Goal: Find specific page/section: Find specific page/section

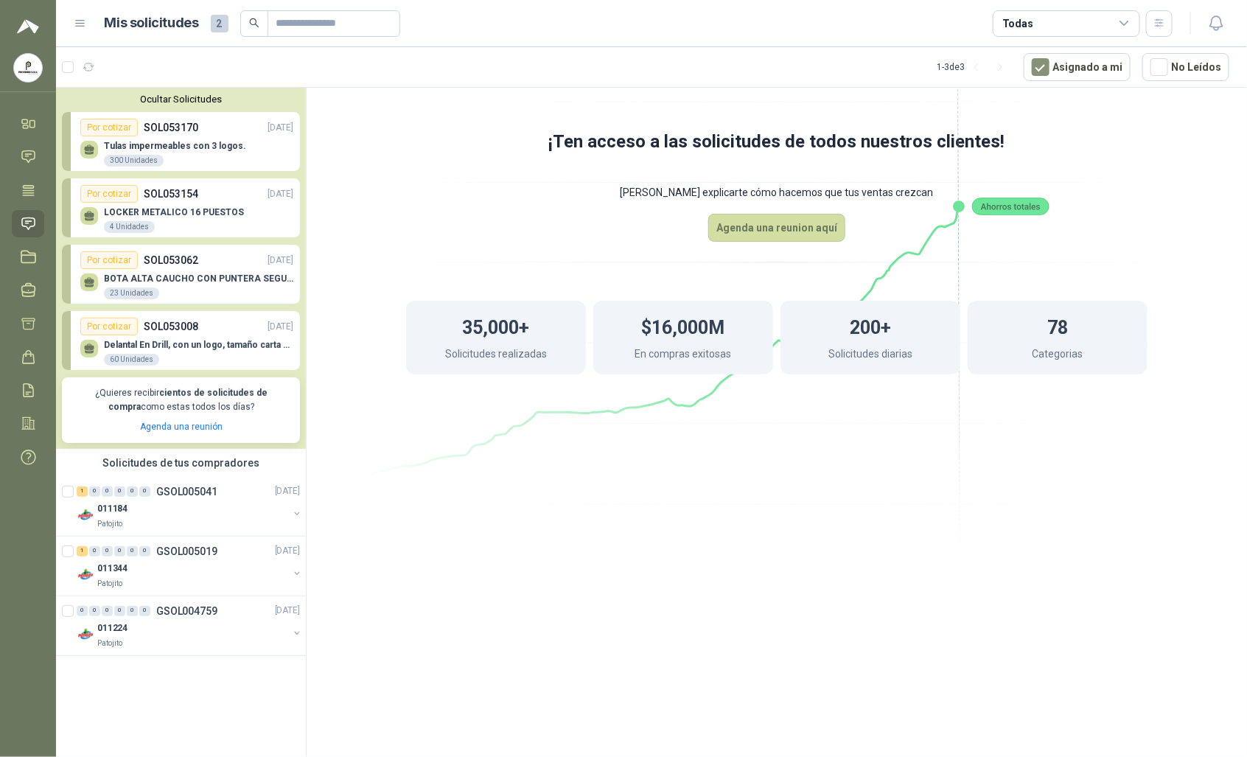
click at [183, 274] on p "BOTA ALTA CAUCHO CON PUNTERA SEGURIDAD" at bounding box center [198, 278] width 189 height 10
click at [38, 153] on link "Chat" at bounding box center [28, 156] width 32 height 27
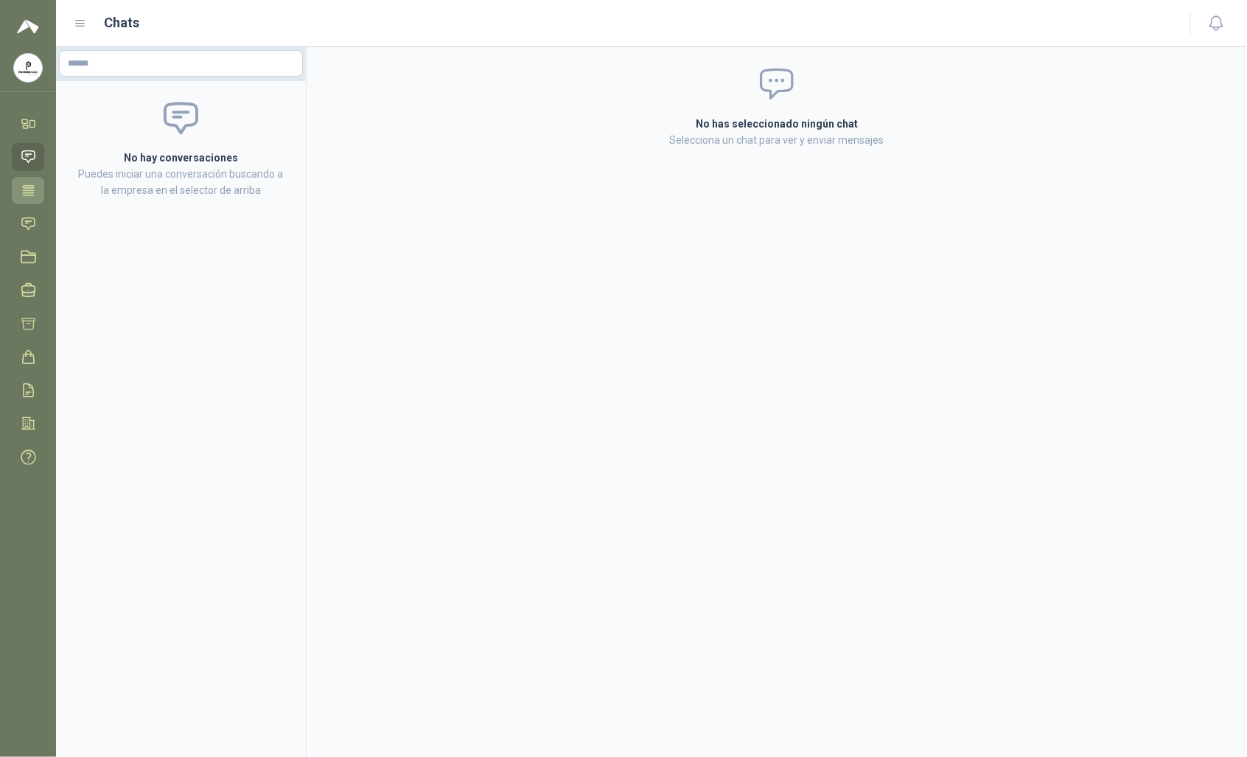
click at [24, 192] on icon at bounding box center [28, 190] width 11 height 10
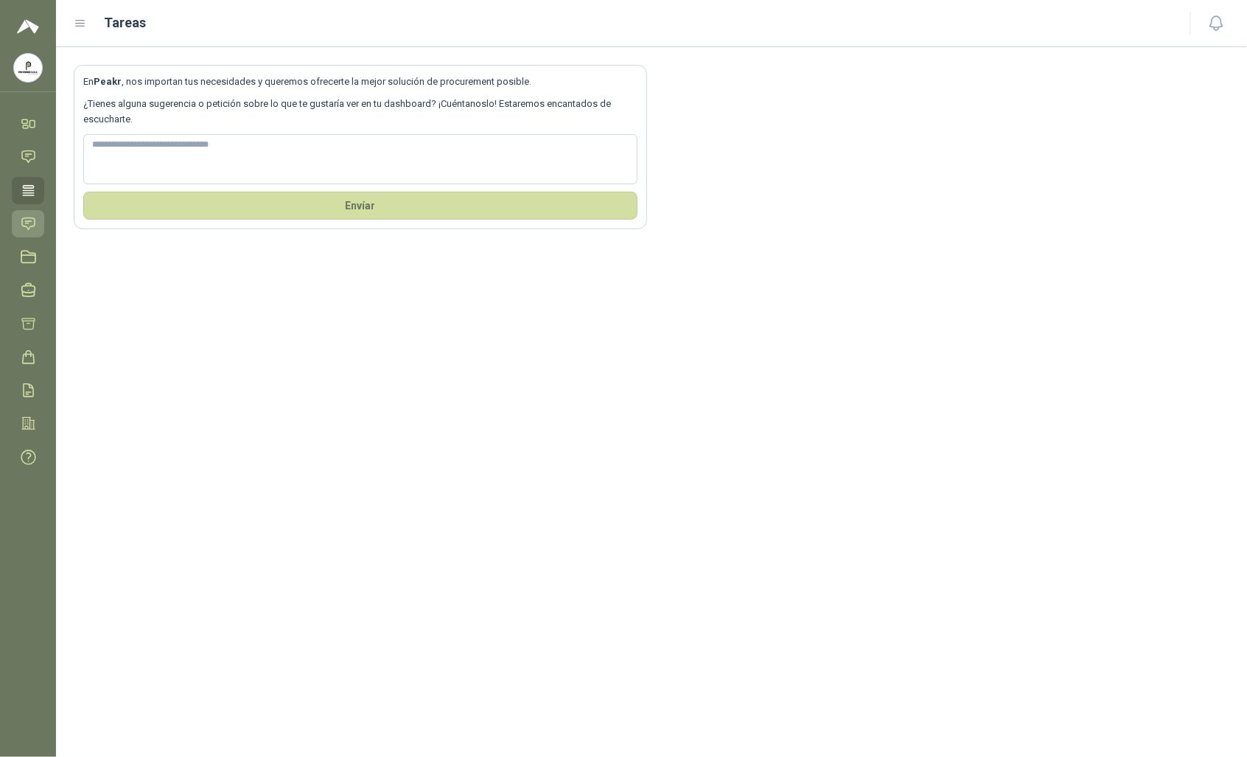
click at [33, 217] on icon at bounding box center [28, 223] width 15 height 15
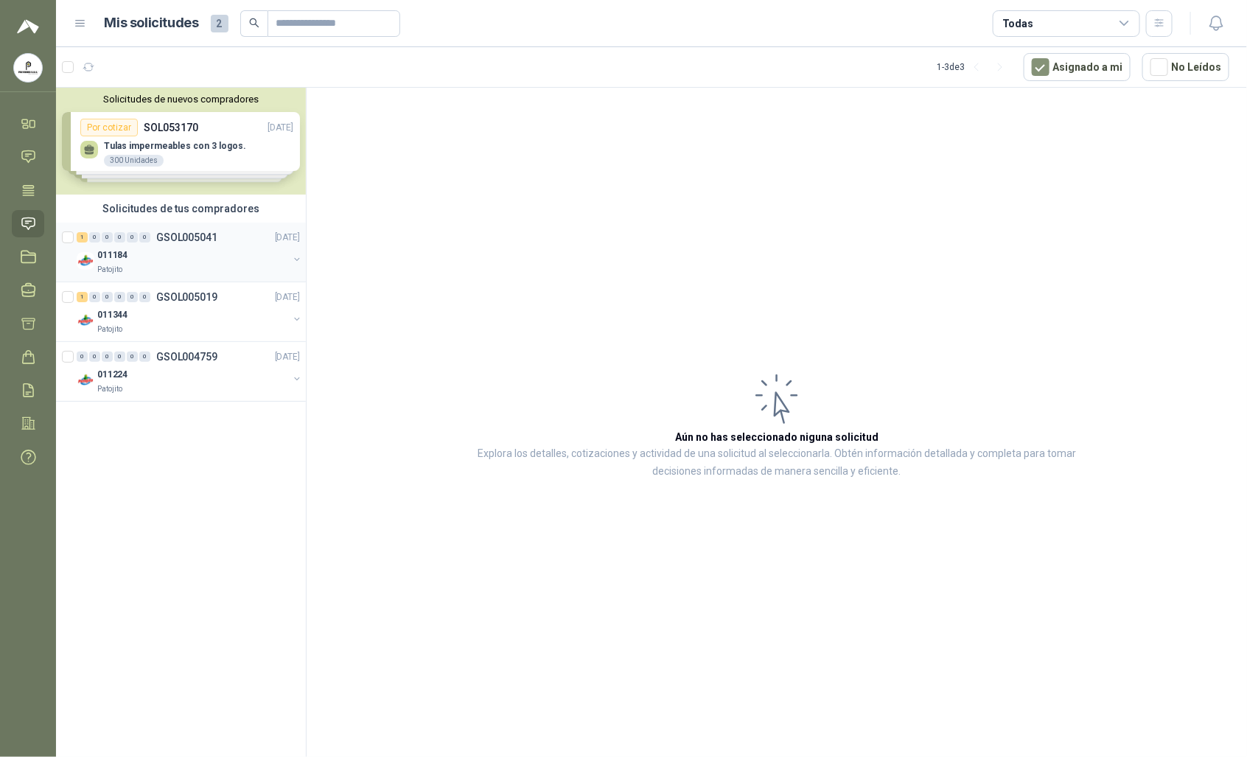
click at [214, 259] on div "011184" at bounding box center [192, 255] width 191 height 18
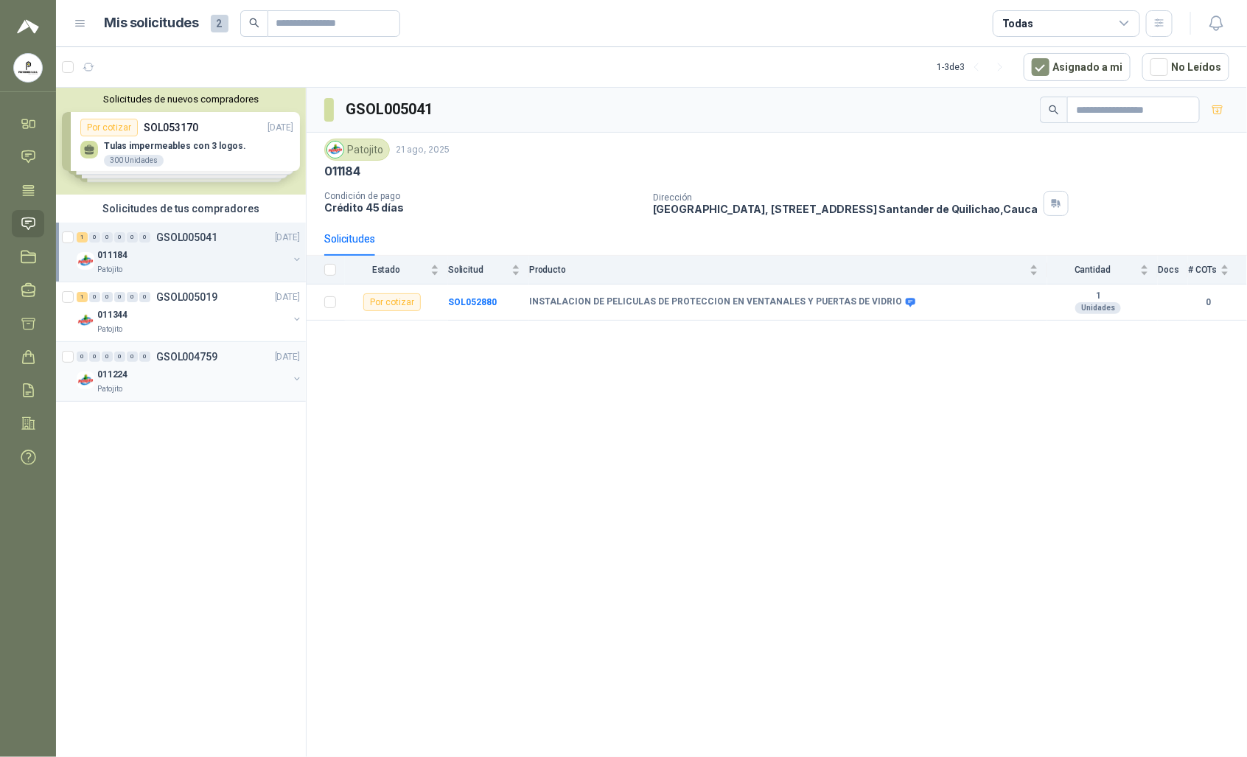
click at [163, 374] on div "011224" at bounding box center [192, 374] width 191 height 18
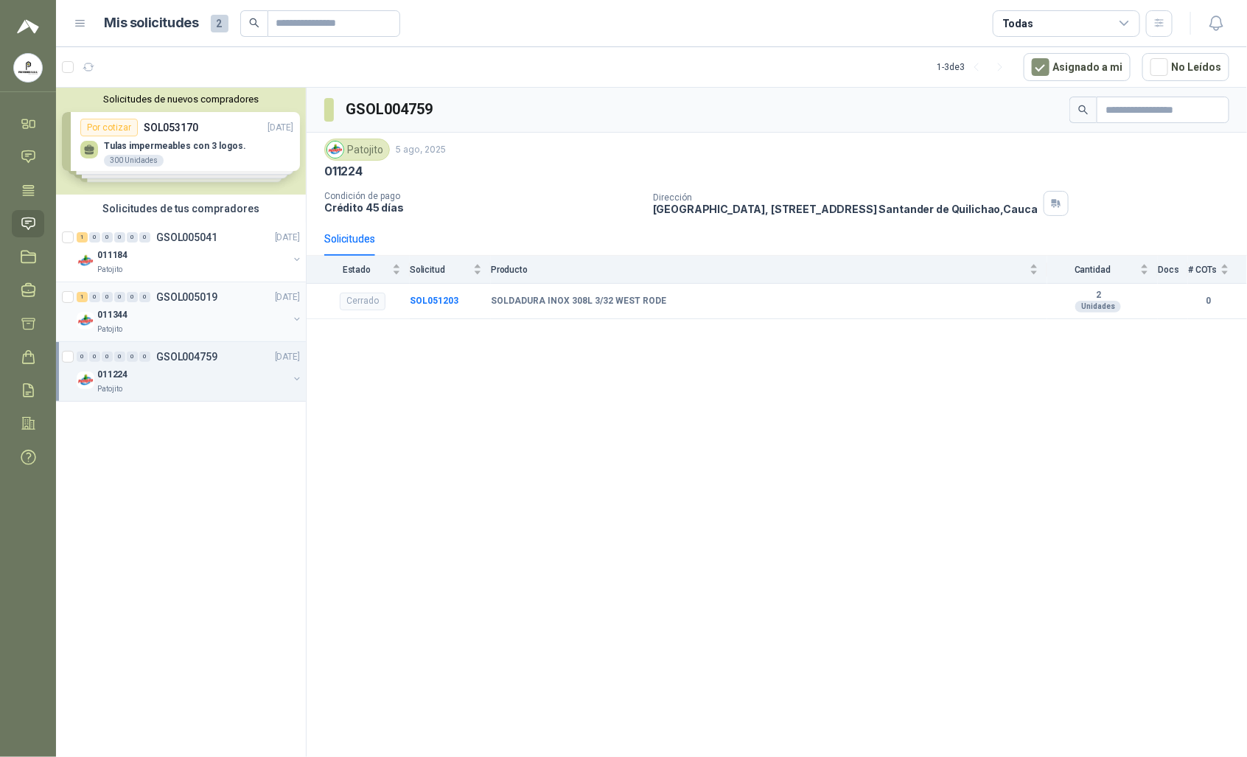
click at [182, 326] on div "Patojito" at bounding box center [192, 329] width 191 height 12
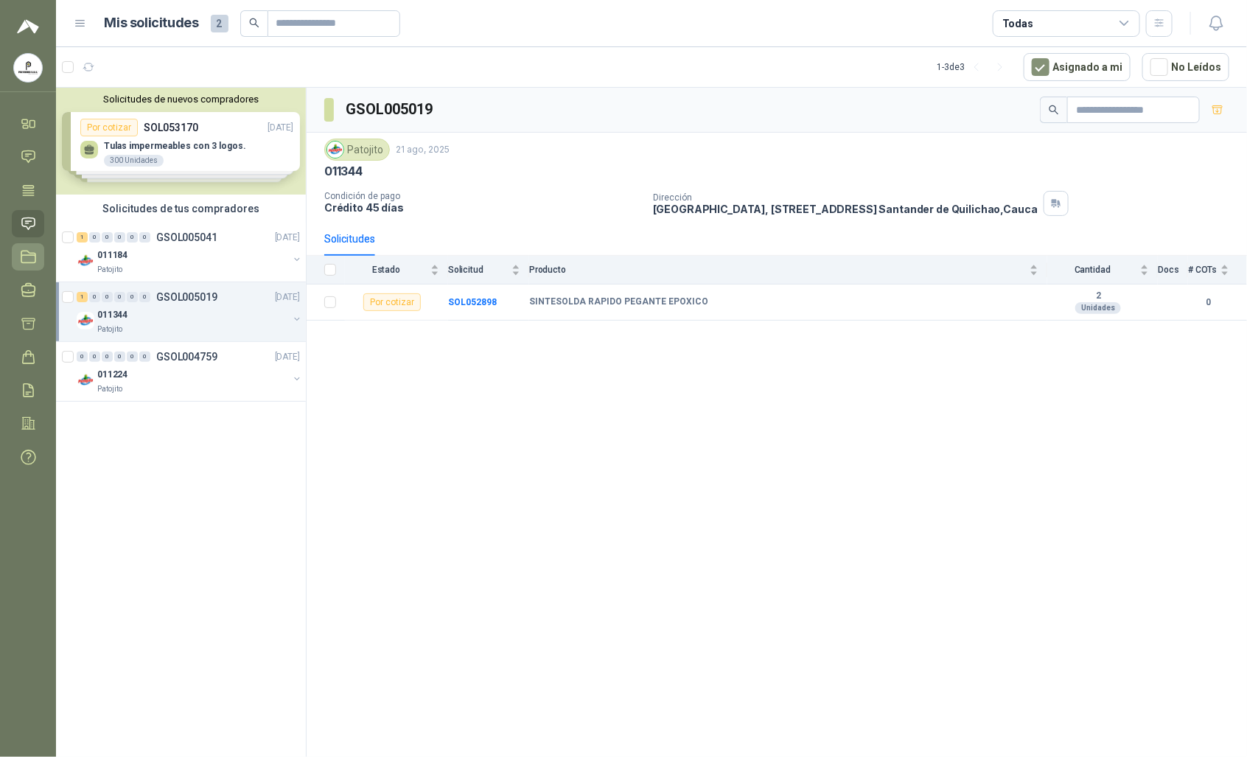
click at [27, 259] on icon at bounding box center [28, 256] width 15 height 15
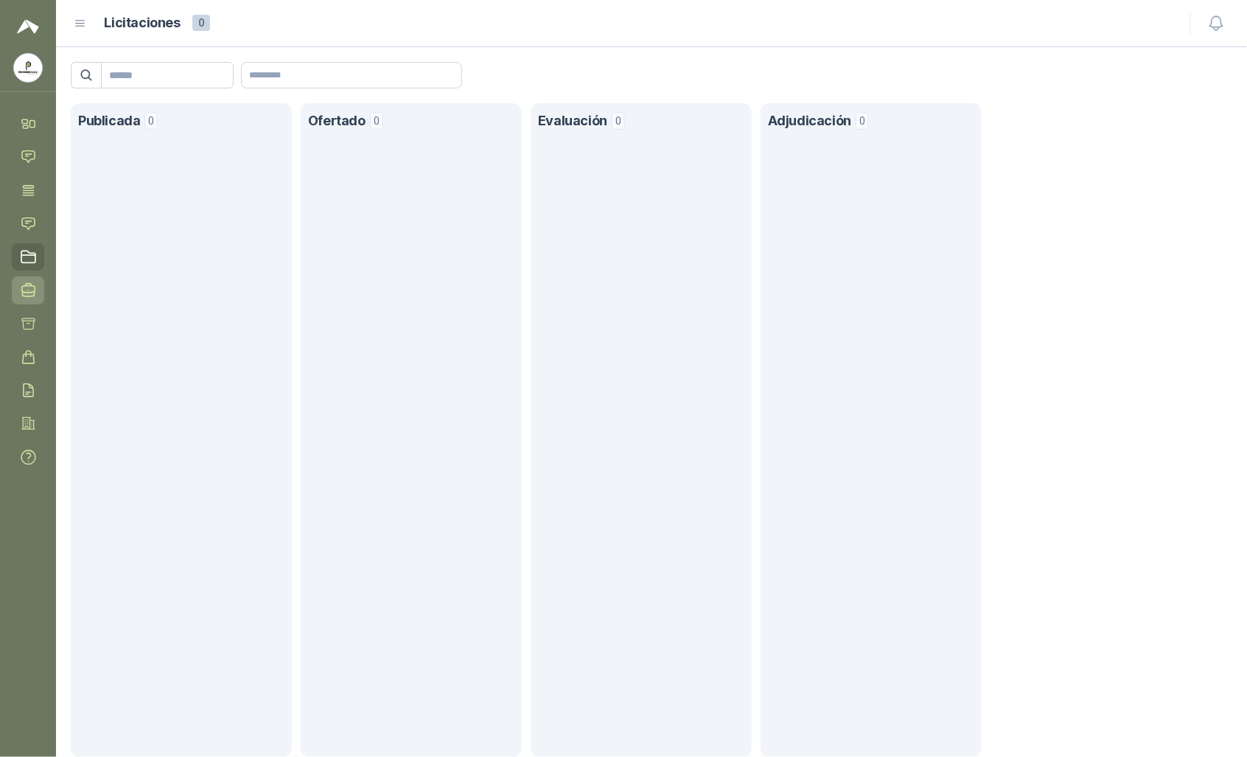
click at [24, 293] on icon at bounding box center [28, 290] width 13 height 13
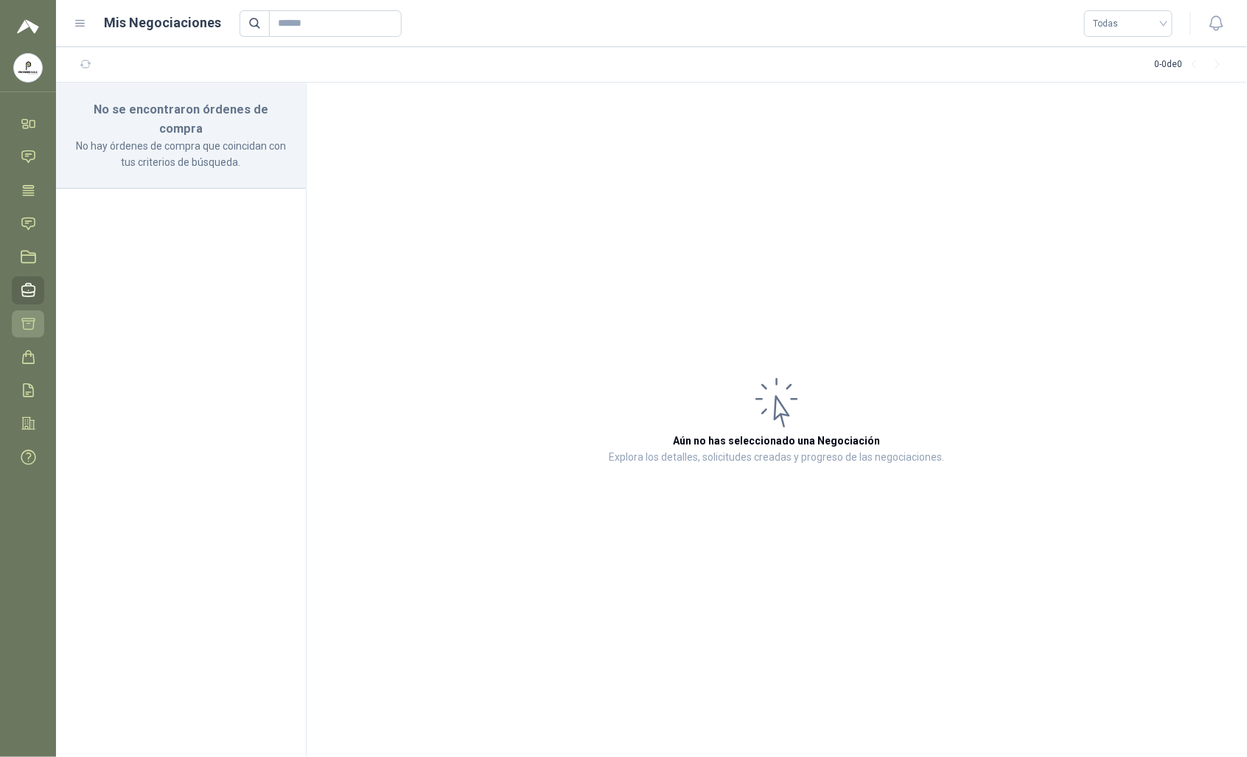
click at [22, 318] on icon at bounding box center [28, 323] width 15 height 15
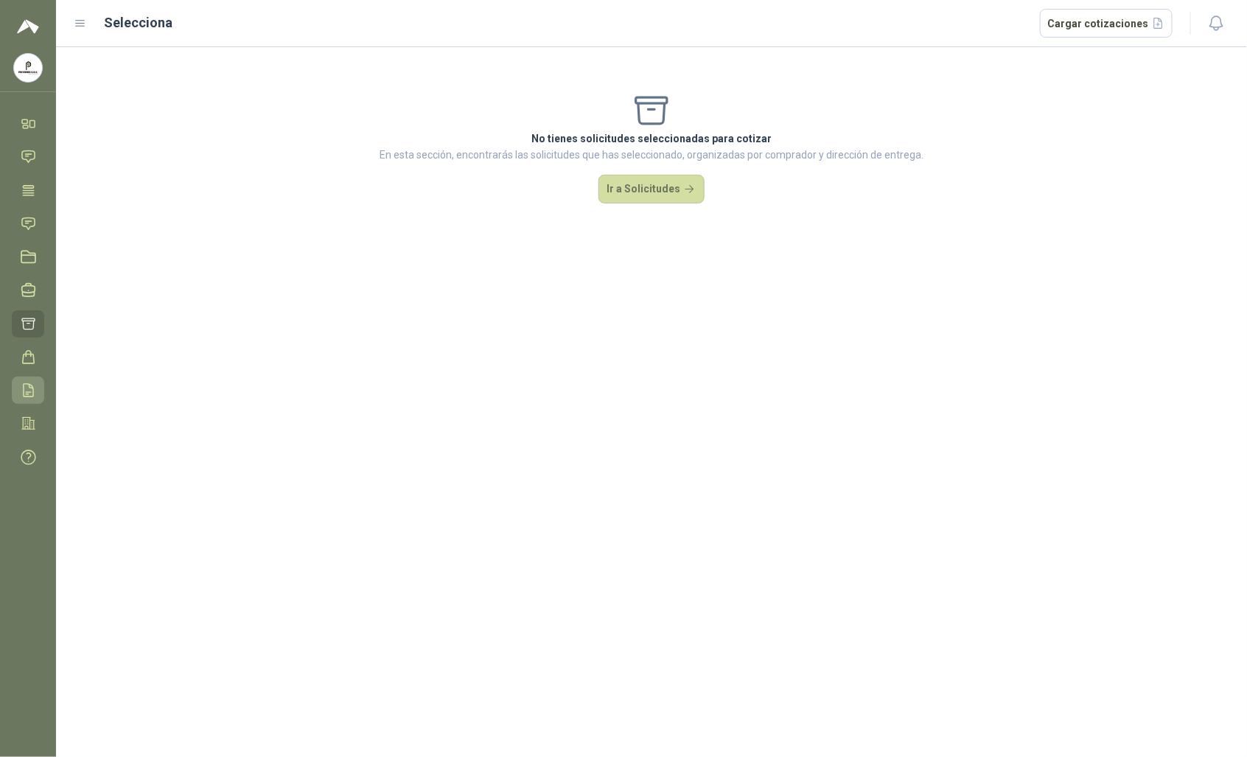
click at [27, 391] on icon at bounding box center [28, 389] width 15 height 15
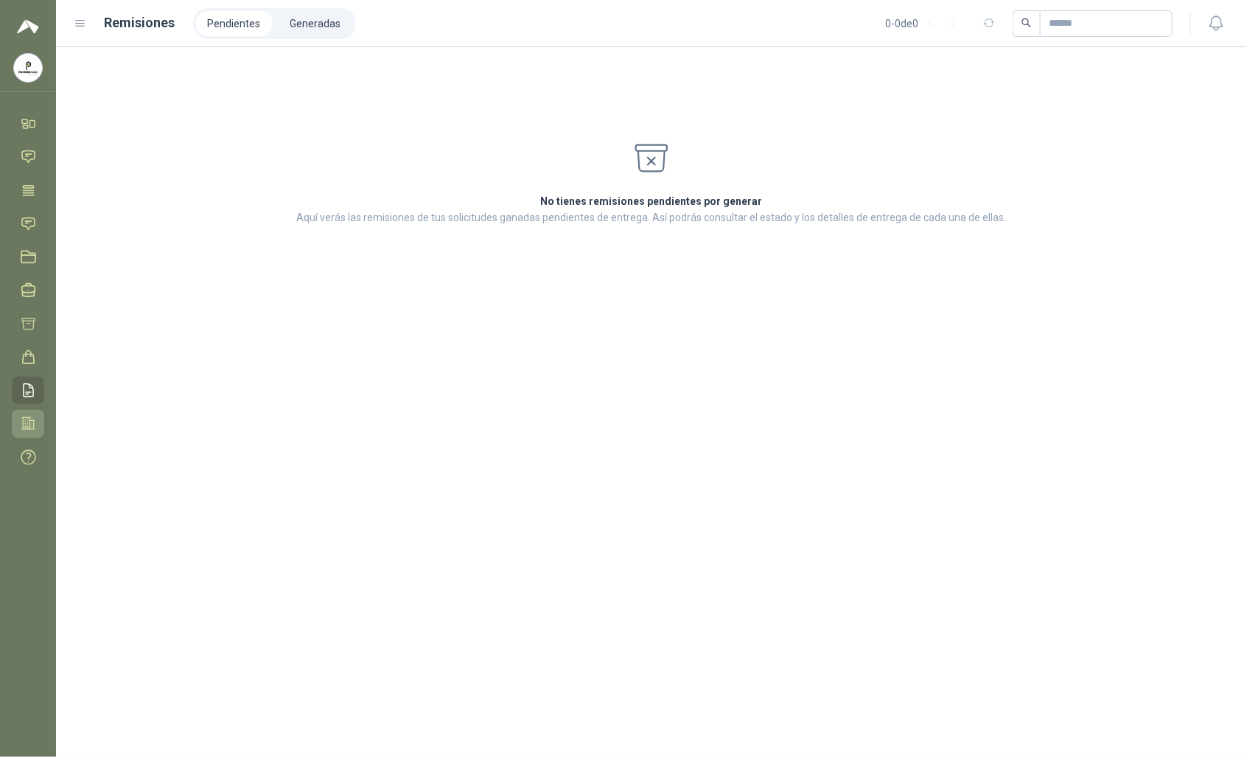
click at [22, 422] on icon at bounding box center [28, 423] width 15 height 15
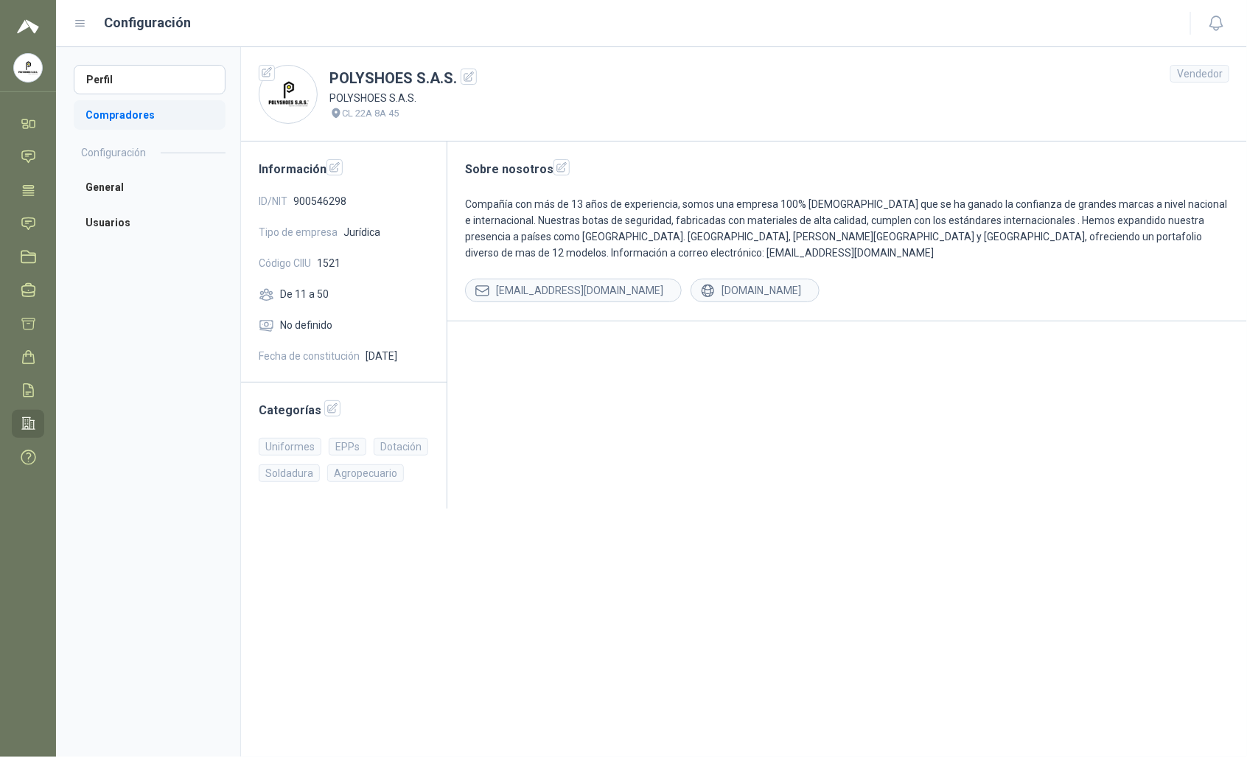
click at [122, 120] on li "Compradores" at bounding box center [150, 114] width 152 height 29
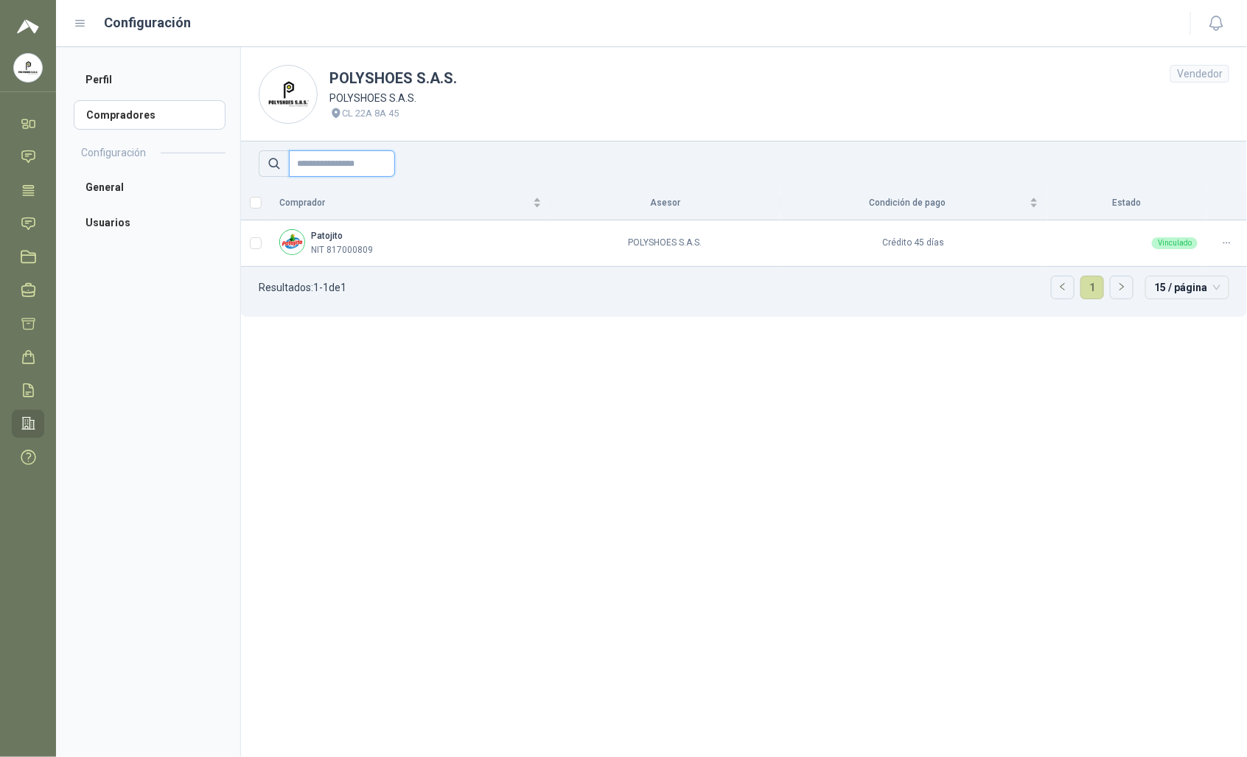
click at [369, 166] on input "text" at bounding box center [342, 163] width 106 height 27
click at [705, 291] on span "15 / página" at bounding box center [1187, 287] width 66 height 22
click at [705, 210] on div "30 / página" at bounding box center [1187, 211] width 60 height 16
click at [705, 361] on section "POLYSHOES S.A.S. POLYSHOES S.A.S. CL 22A 8A 45 Vendedor Comprador Asesor Condic…" at bounding box center [743, 402] width 1007 height 710
click at [340, 170] on input "text" at bounding box center [342, 163] width 106 height 27
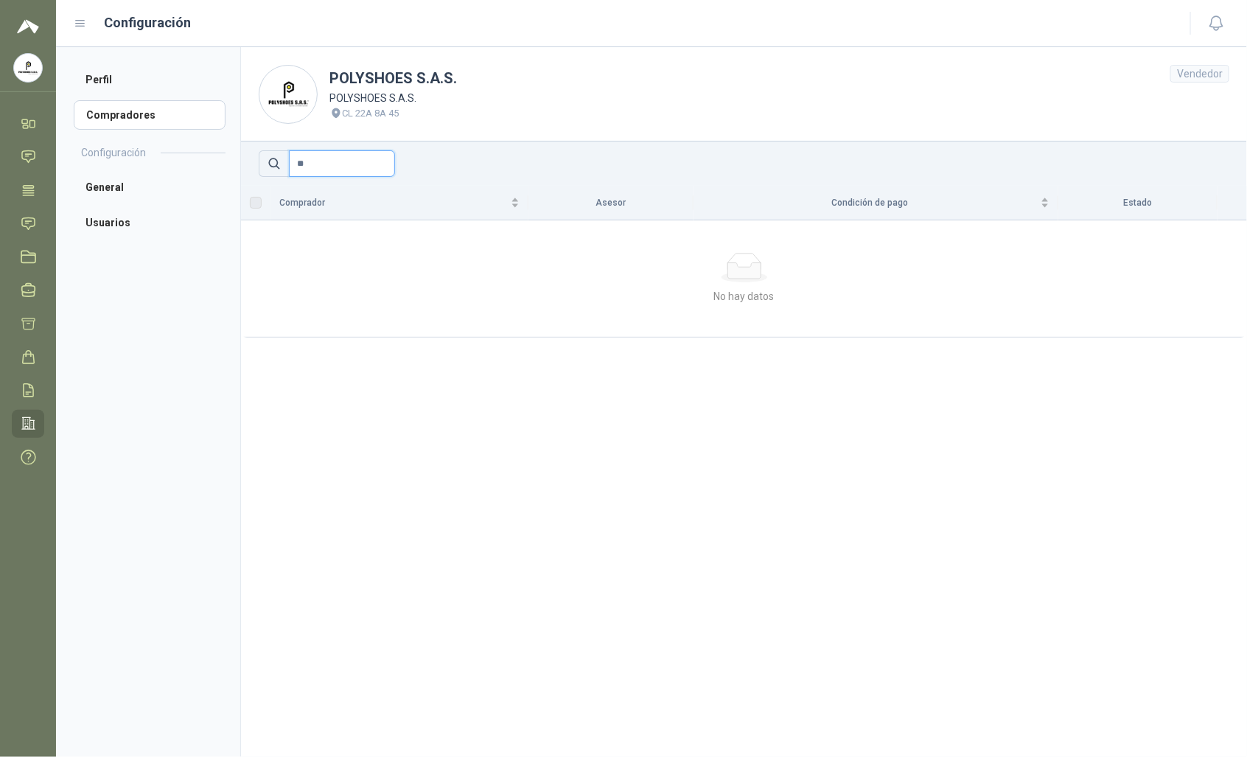
type input "*"
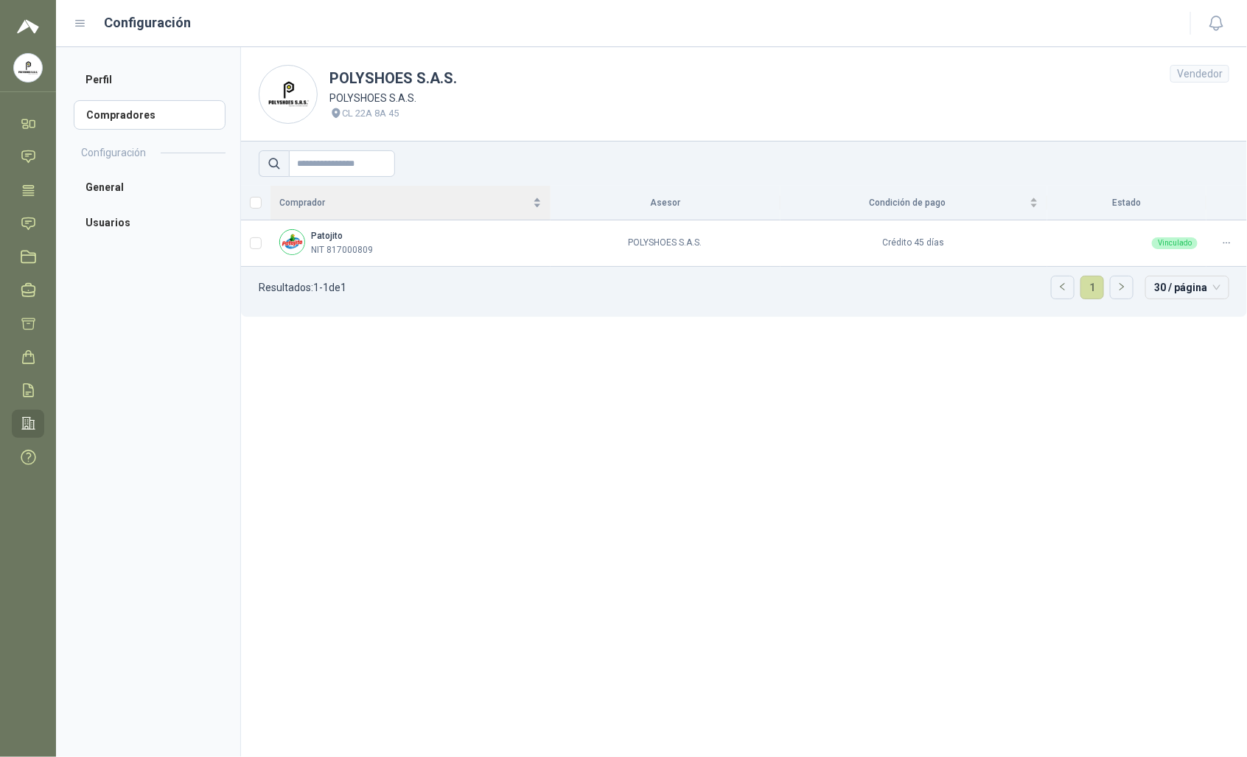
click at [536, 203] on div "Comprador" at bounding box center [410, 202] width 262 height 15
click at [535, 209] on div "Comprador" at bounding box center [410, 202] width 262 height 15
click at [642, 200] on th "Asesor" at bounding box center [665, 203] width 230 height 35
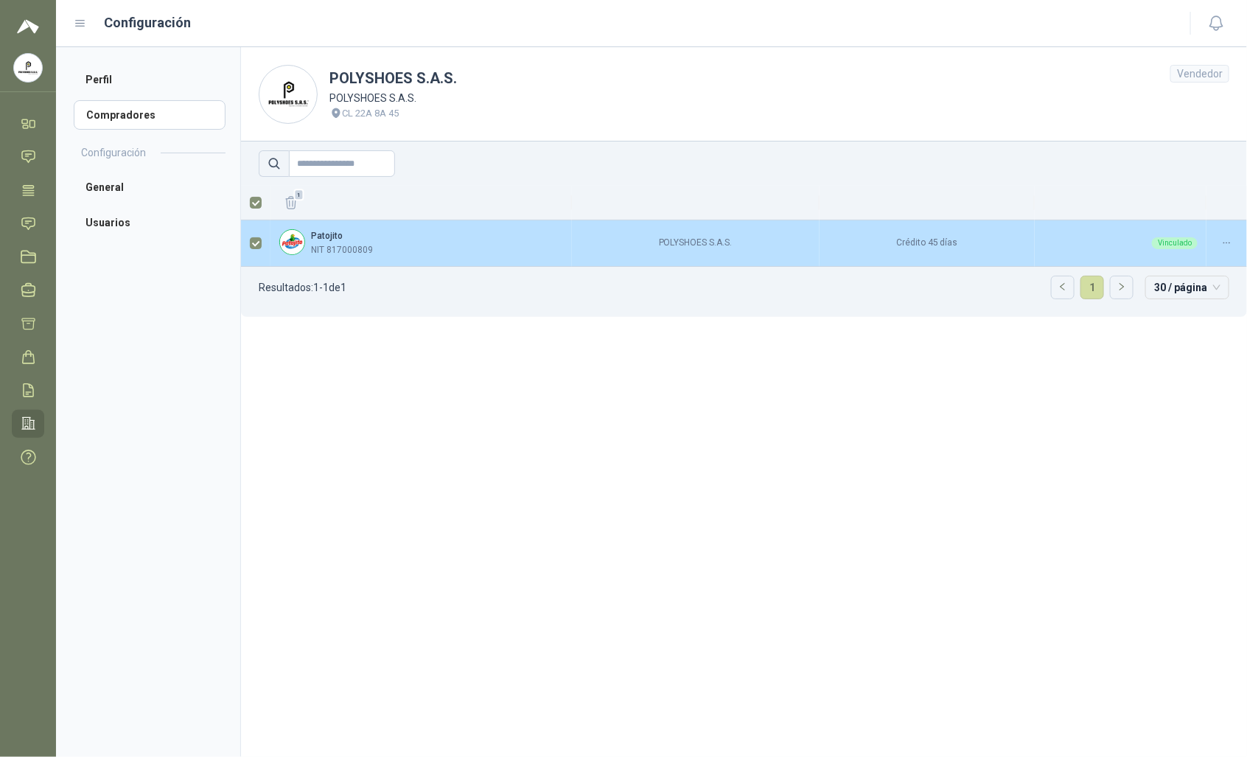
click at [705, 238] on div "Vinculado" at bounding box center [1175, 243] width 46 height 12
click at [705, 241] on icon at bounding box center [1226, 242] width 11 height 11
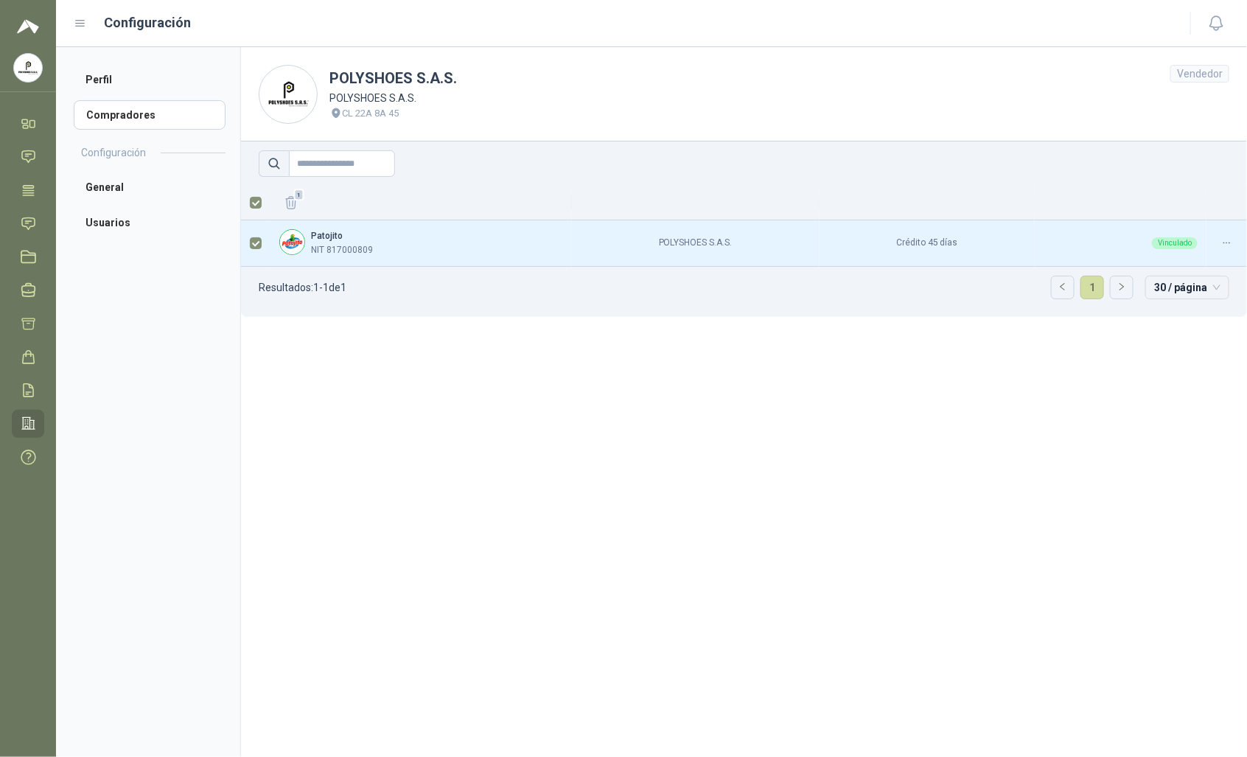
click at [705, 358] on section "POLYSHOES S.A.S. POLYSHOES S.A.S. CL 22A 8A 45 Vendedor 1 Patojito NIT 81700080…" at bounding box center [743, 402] width 1007 height 710
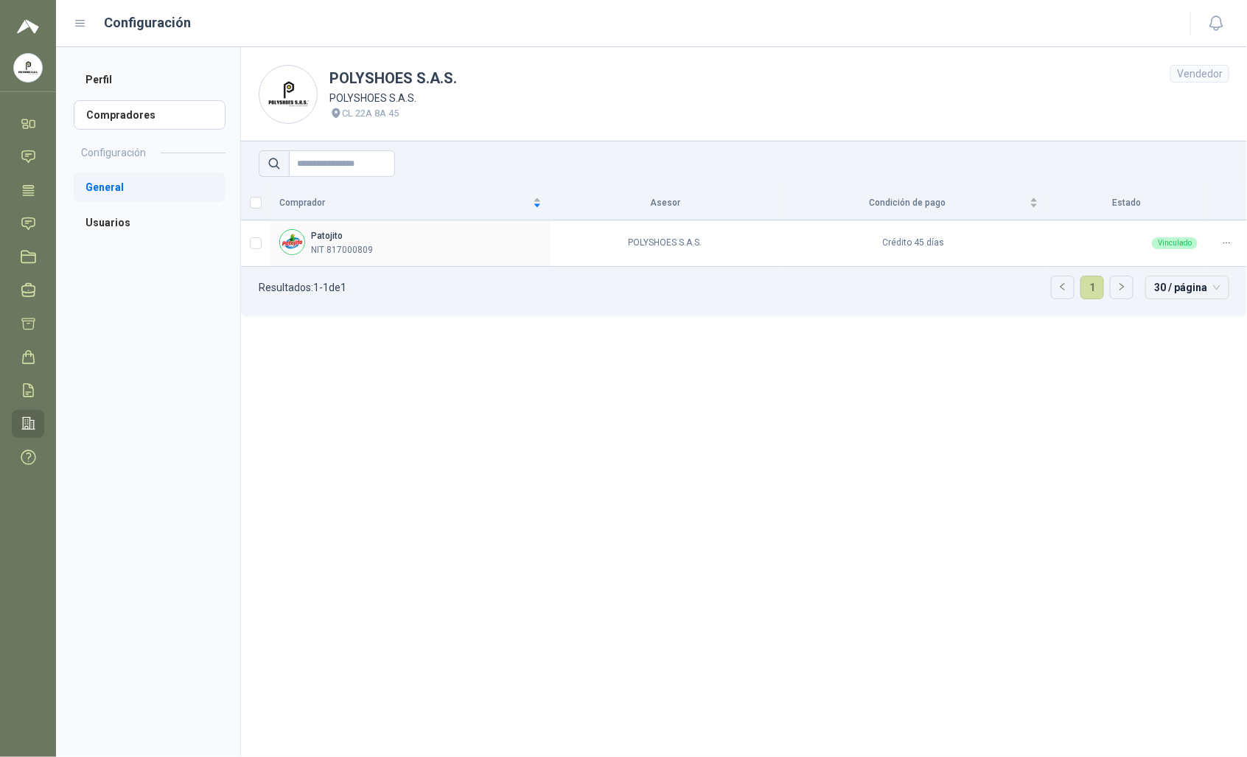
click at [151, 189] on li "General" at bounding box center [150, 186] width 152 height 29
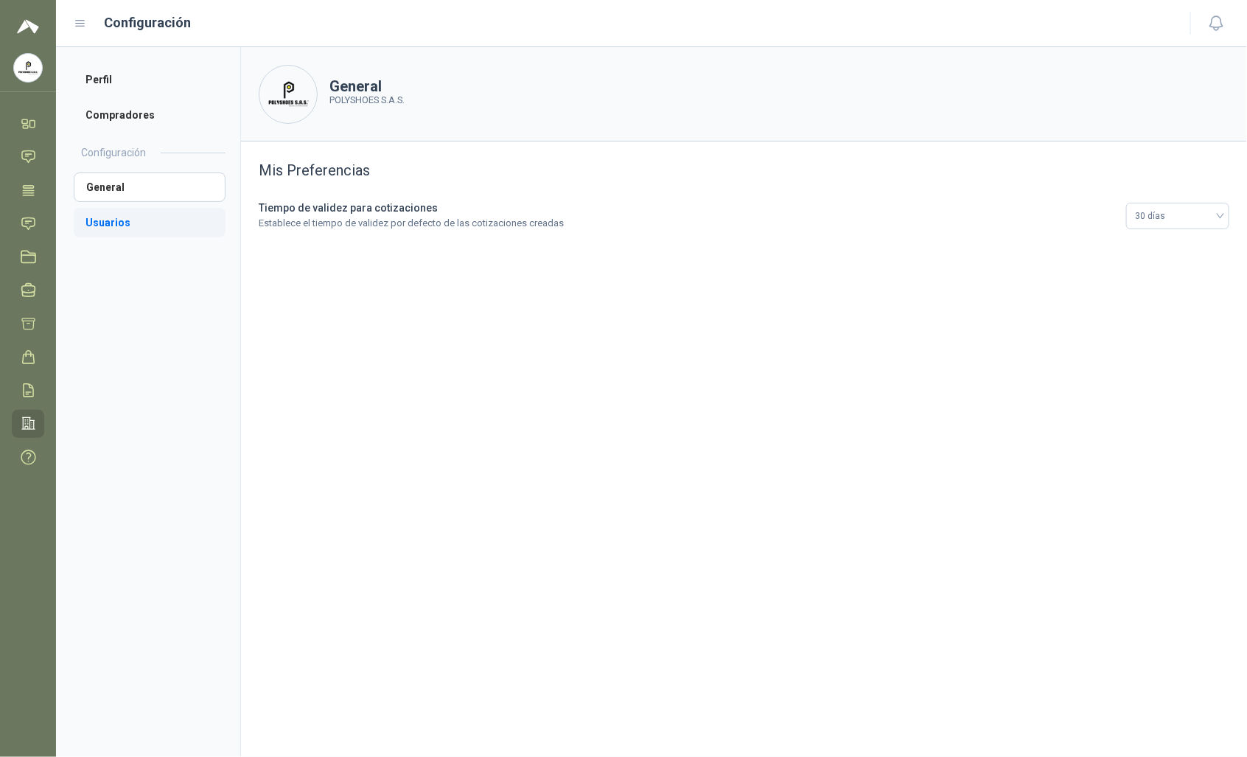
click at [105, 227] on li "Usuarios" at bounding box center [150, 222] width 152 height 29
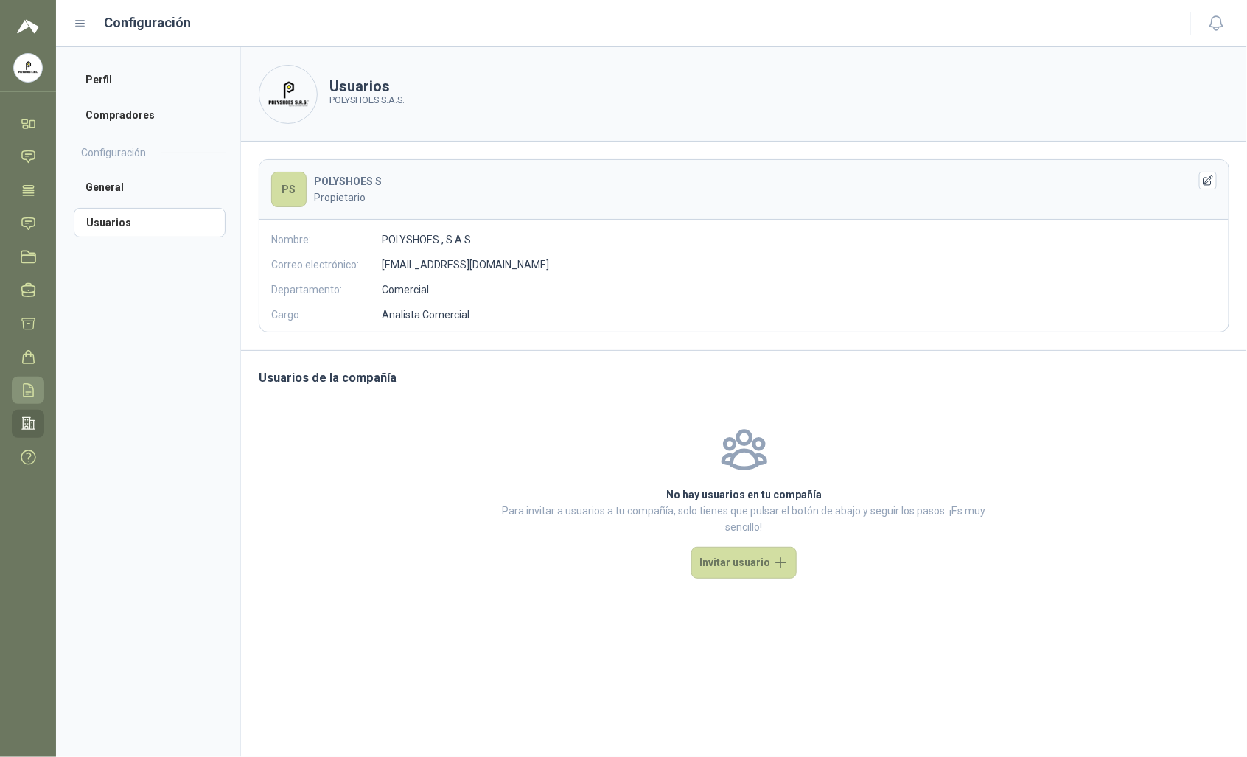
click at [32, 391] on icon at bounding box center [28, 389] width 15 height 15
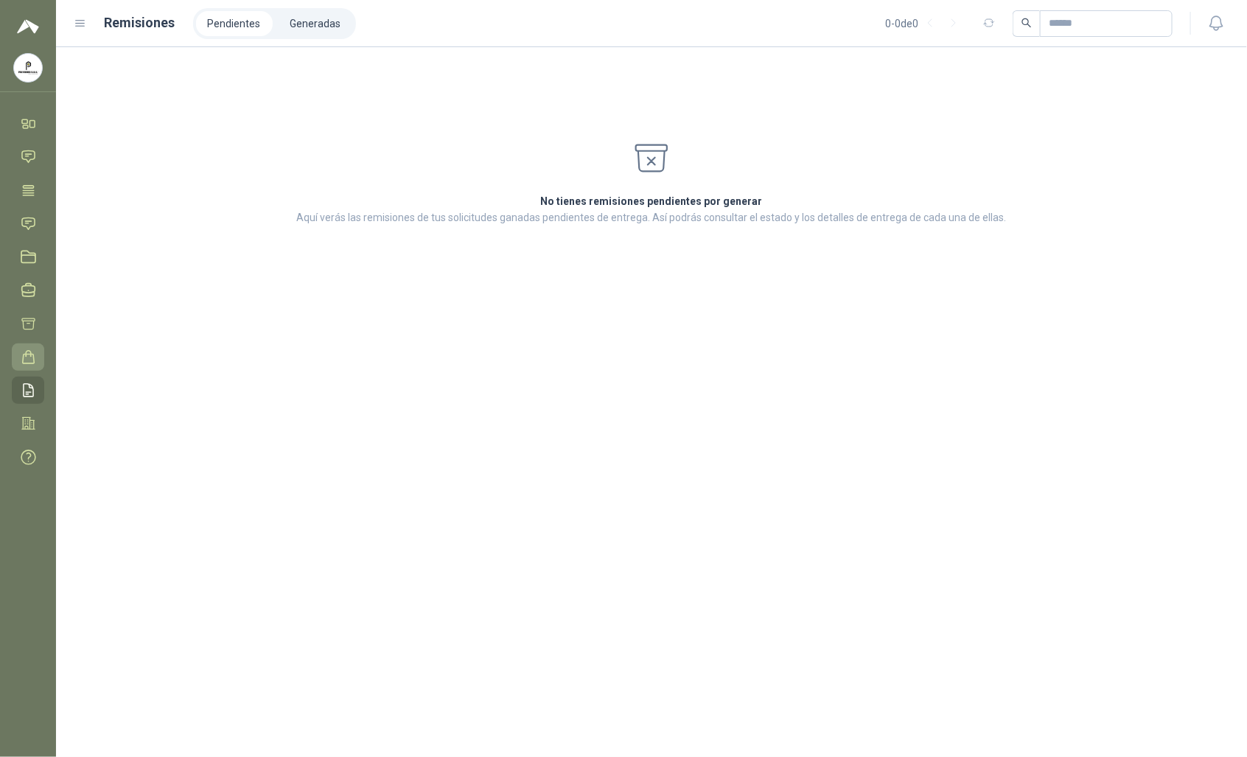
click at [31, 344] on link "Órdenes de Compra" at bounding box center [28, 356] width 32 height 27
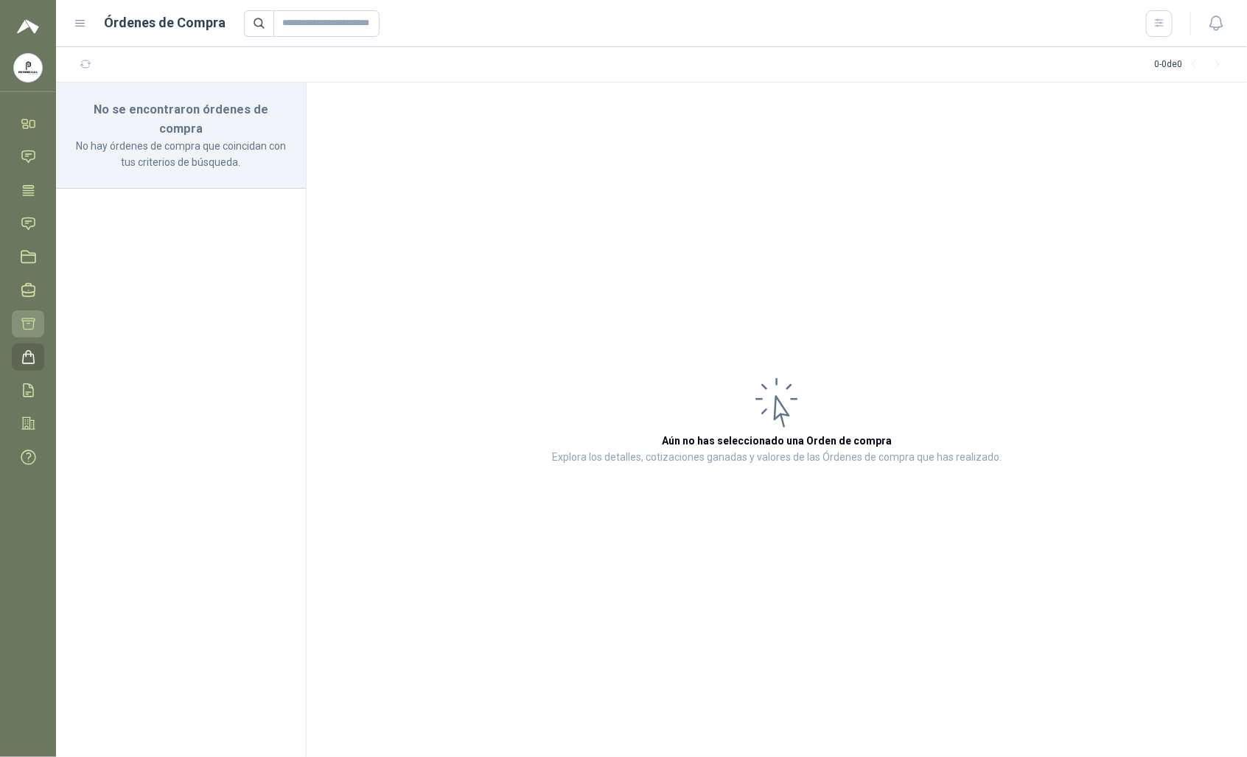
click at [23, 329] on icon at bounding box center [28, 323] width 15 height 15
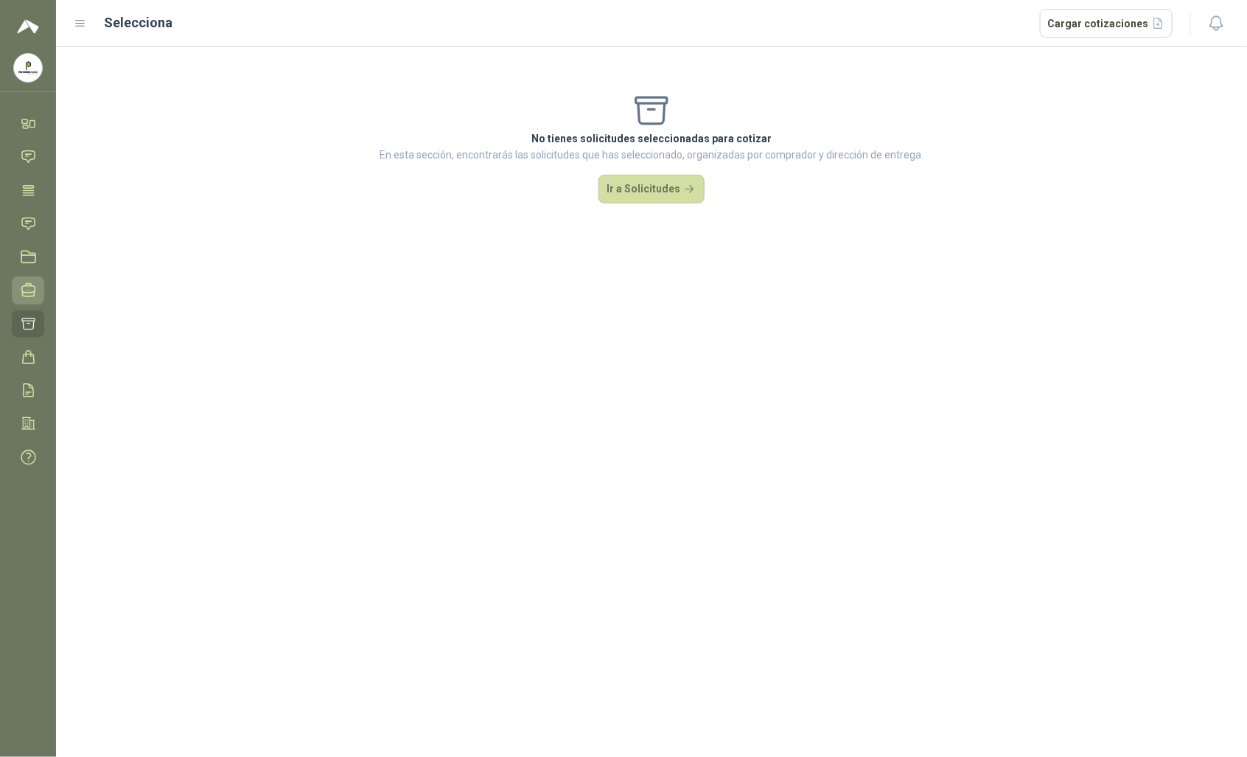
click at [28, 287] on icon at bounding box center [28, 289] width 15 height 15
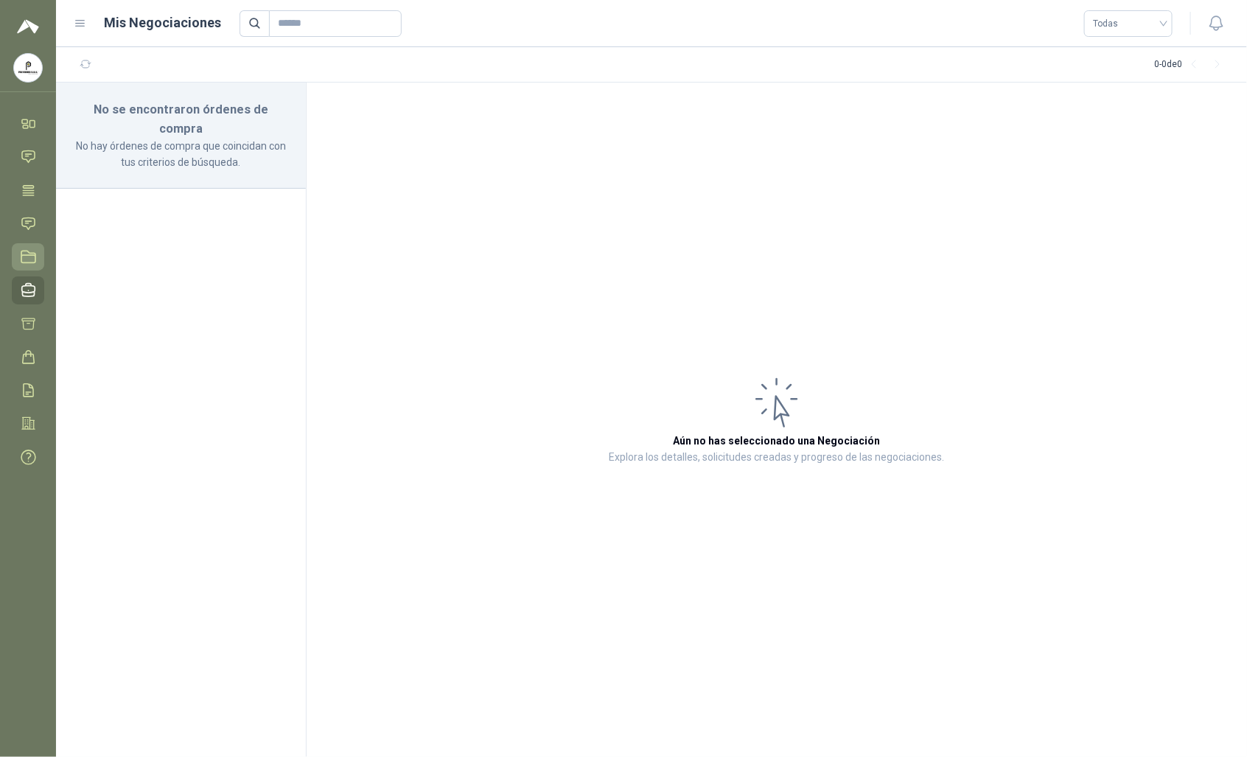
click at [26, 266] on link "Licitaciones" at bounding box center [28, 256] width 32 height 27
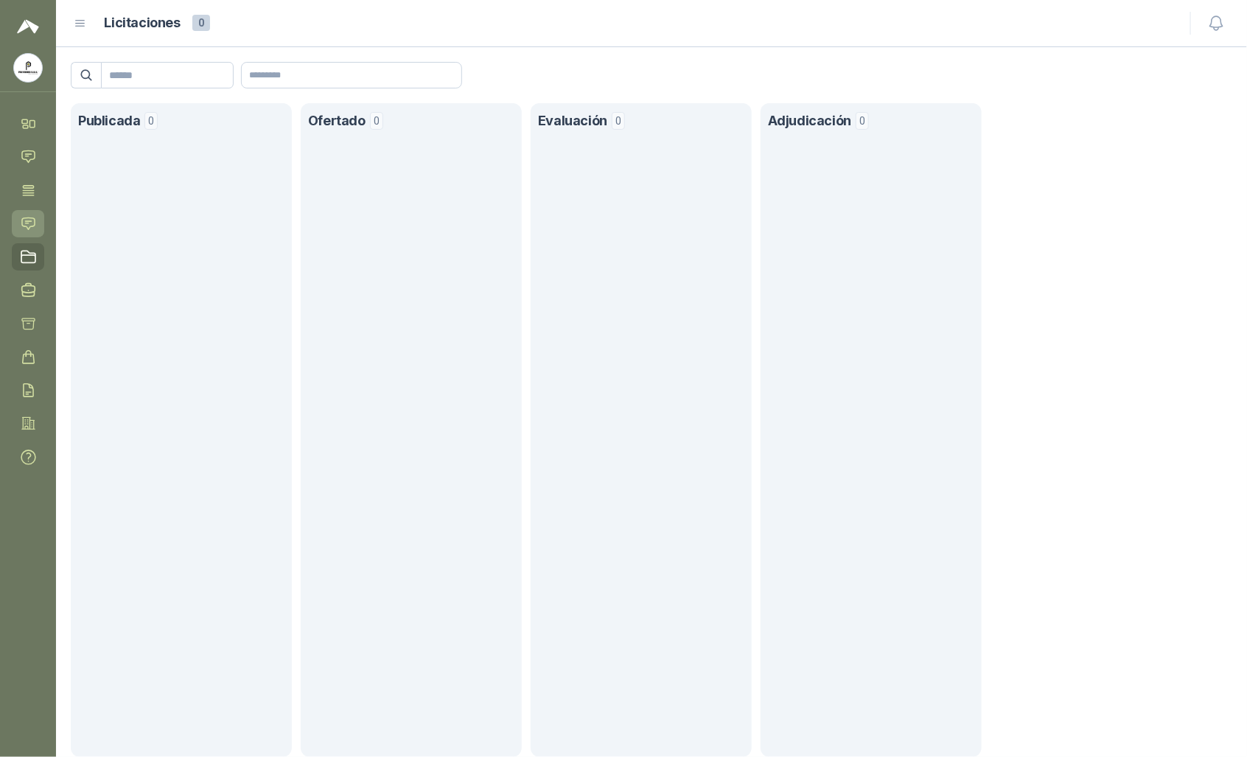
click at [28, 223] on icon at bounding box center [28, 223] width 15 height 15
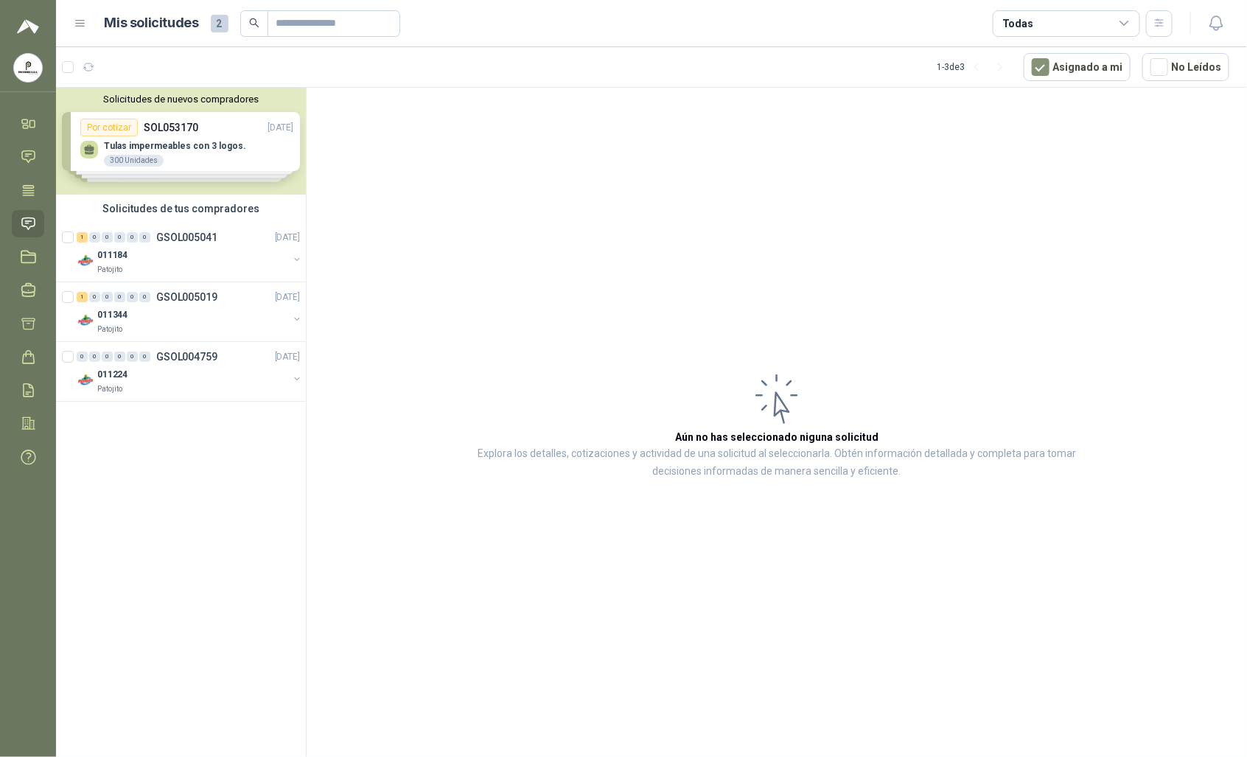
click at [181, 144] on div "Solicitudes de nuevos compradores Por cotizar SOL053170 [DATE] Tulas impermeabl…" at bounding box center [181, 141] width 250 height 107
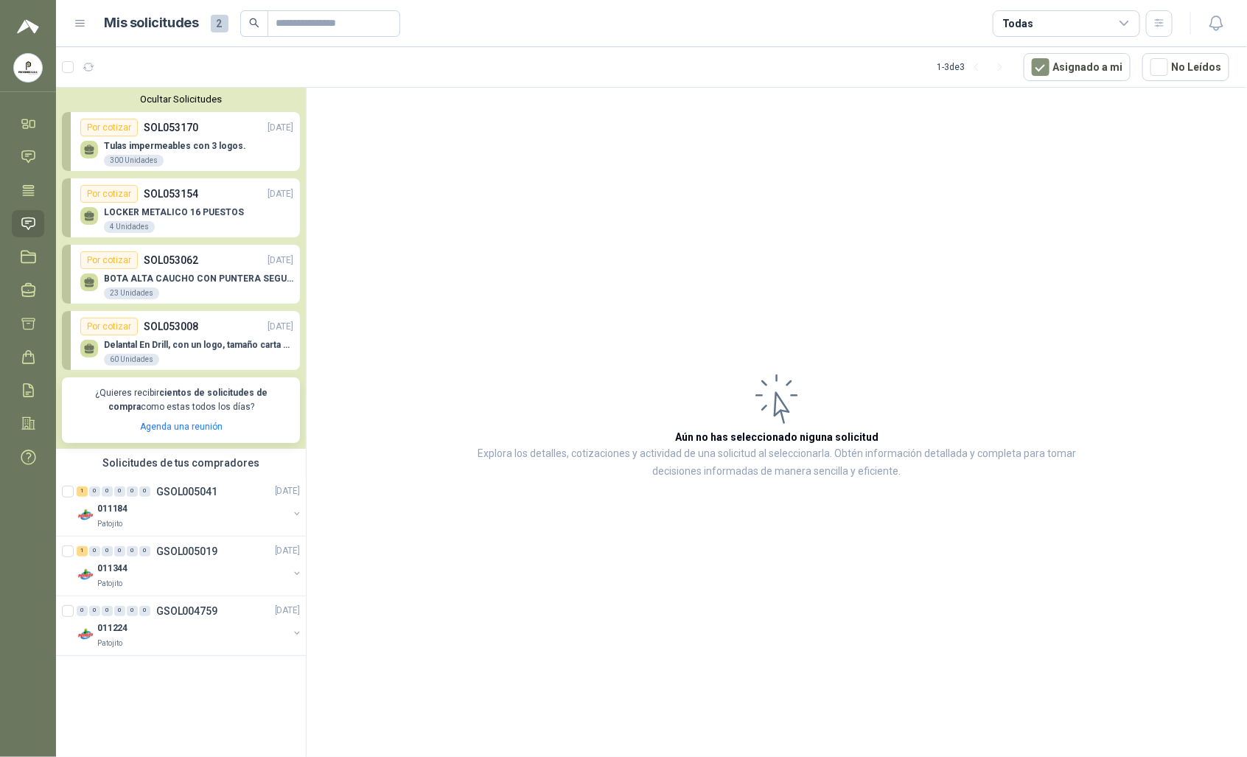
click at [174, 97] on button "Ocultar Solicitudes" at bounding box center [181, 99] width 238 height 11
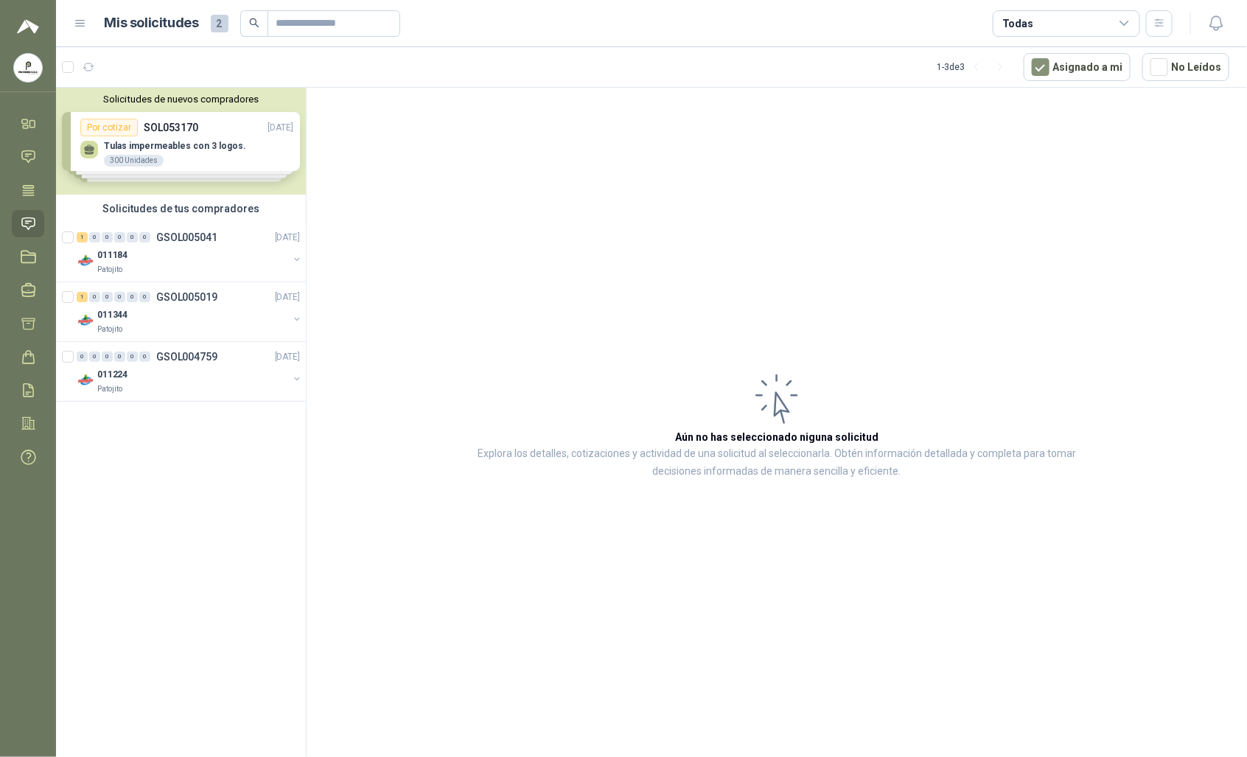
click at [174, 97] on button "Solicitudes de nuevos compradores" at bounding box center [181, 99] width 238 height 11
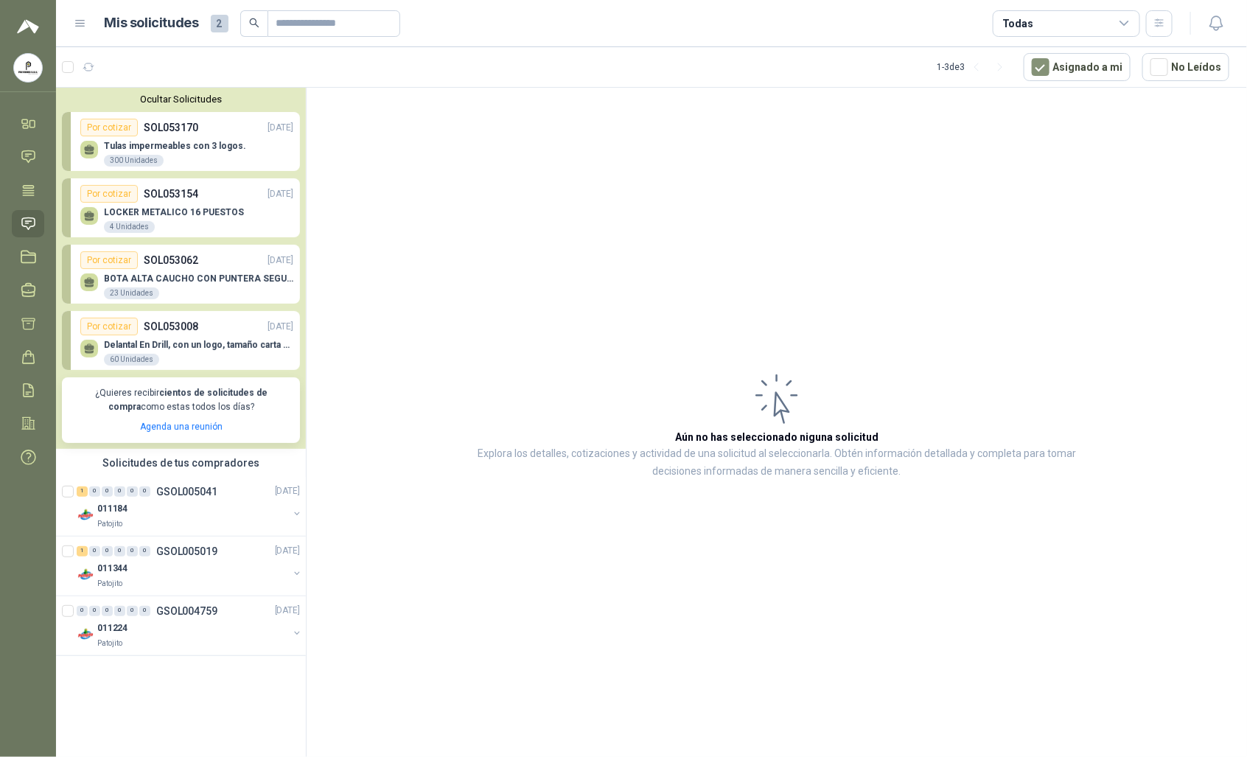
click at [189, 99] on button "Ocultar Solicitudes" at bounding box center [181, 99] width 238 height 11
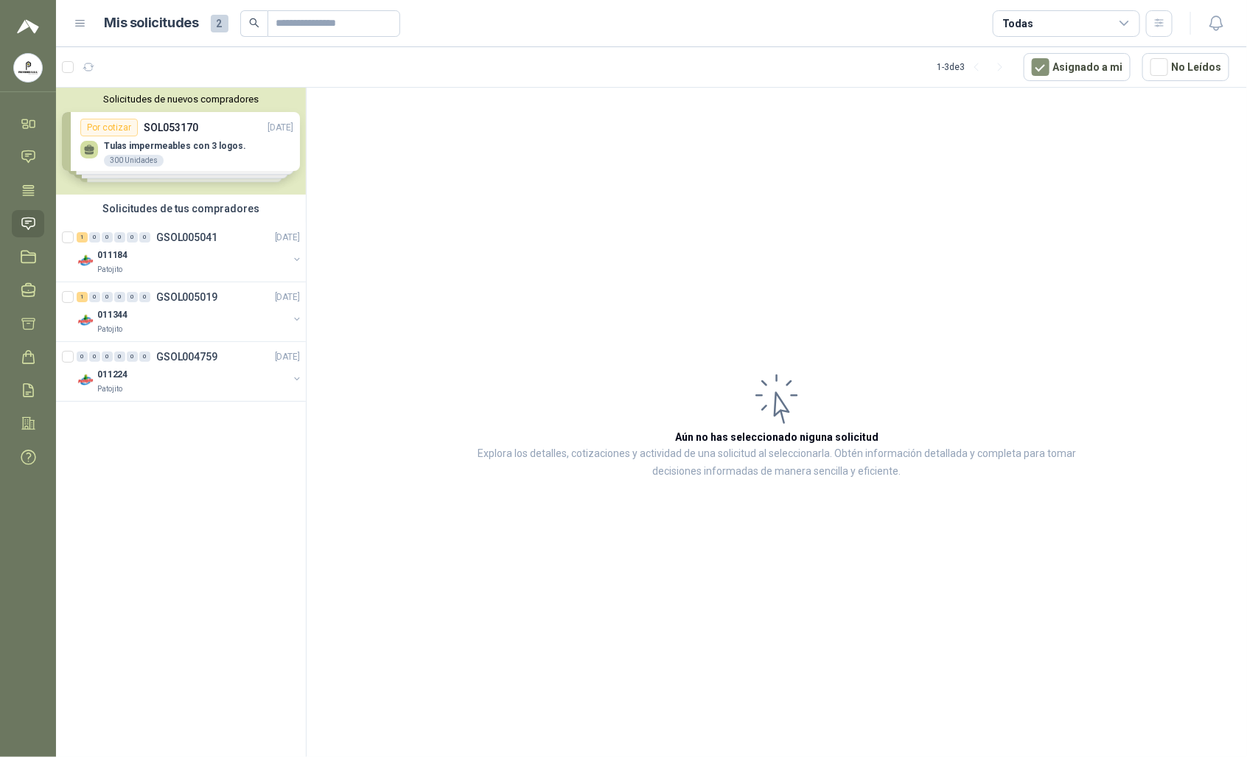
click at [196, 98] on button "Solicitudes de nuevos compradores" at bounding box center [181, 99] width 238 height 11
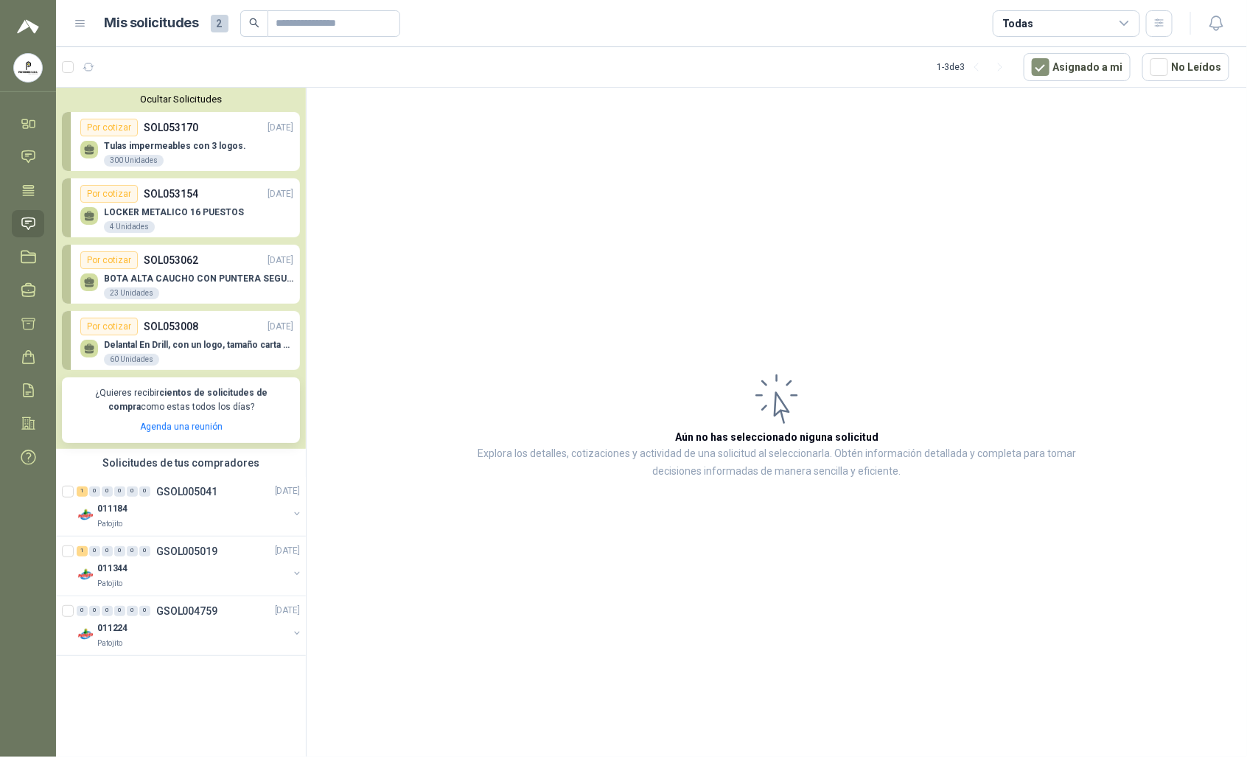
click at [145, 155] on div "300 Unidades" at bounding box center [134, 161] width 60 height 12
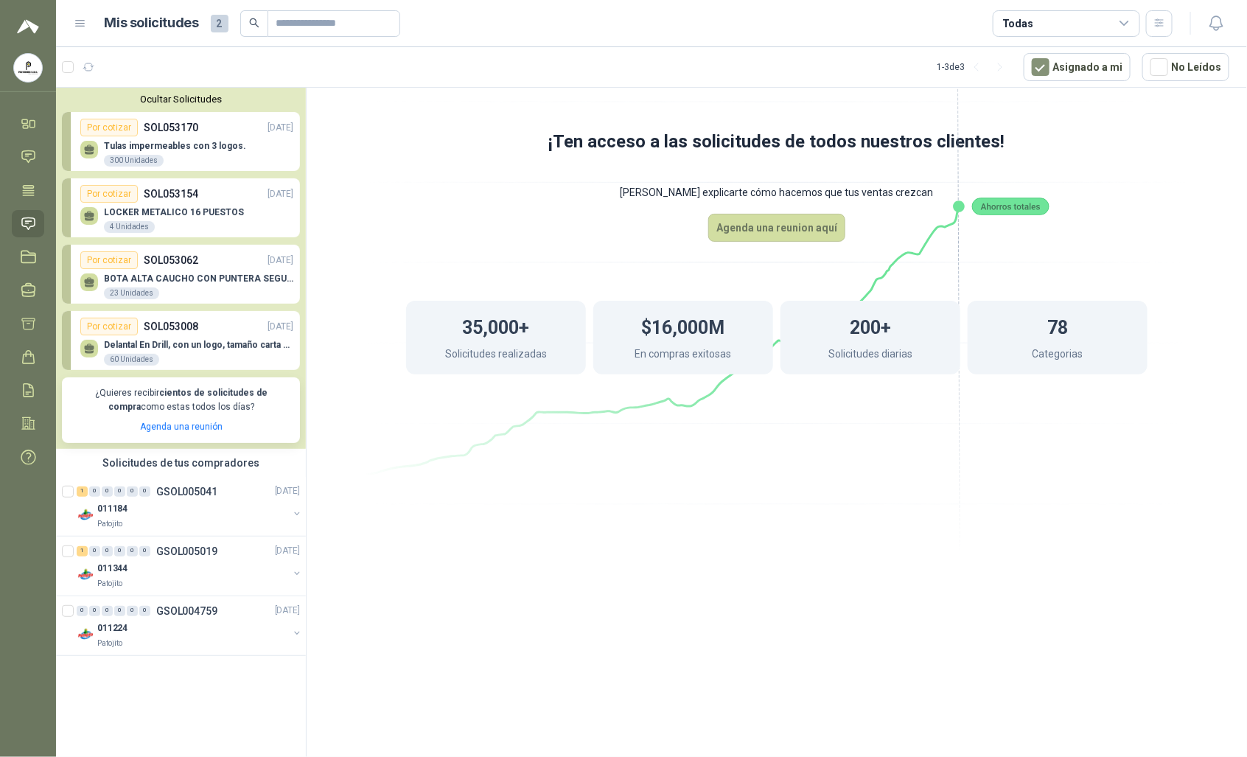
click at [140, 275] on p "BOTA ALTA CAUCHO CON PUNTERA SEGURIDAD" at bounding box center [198, 278] width 189 height 10
